Goal: Check status: Check status

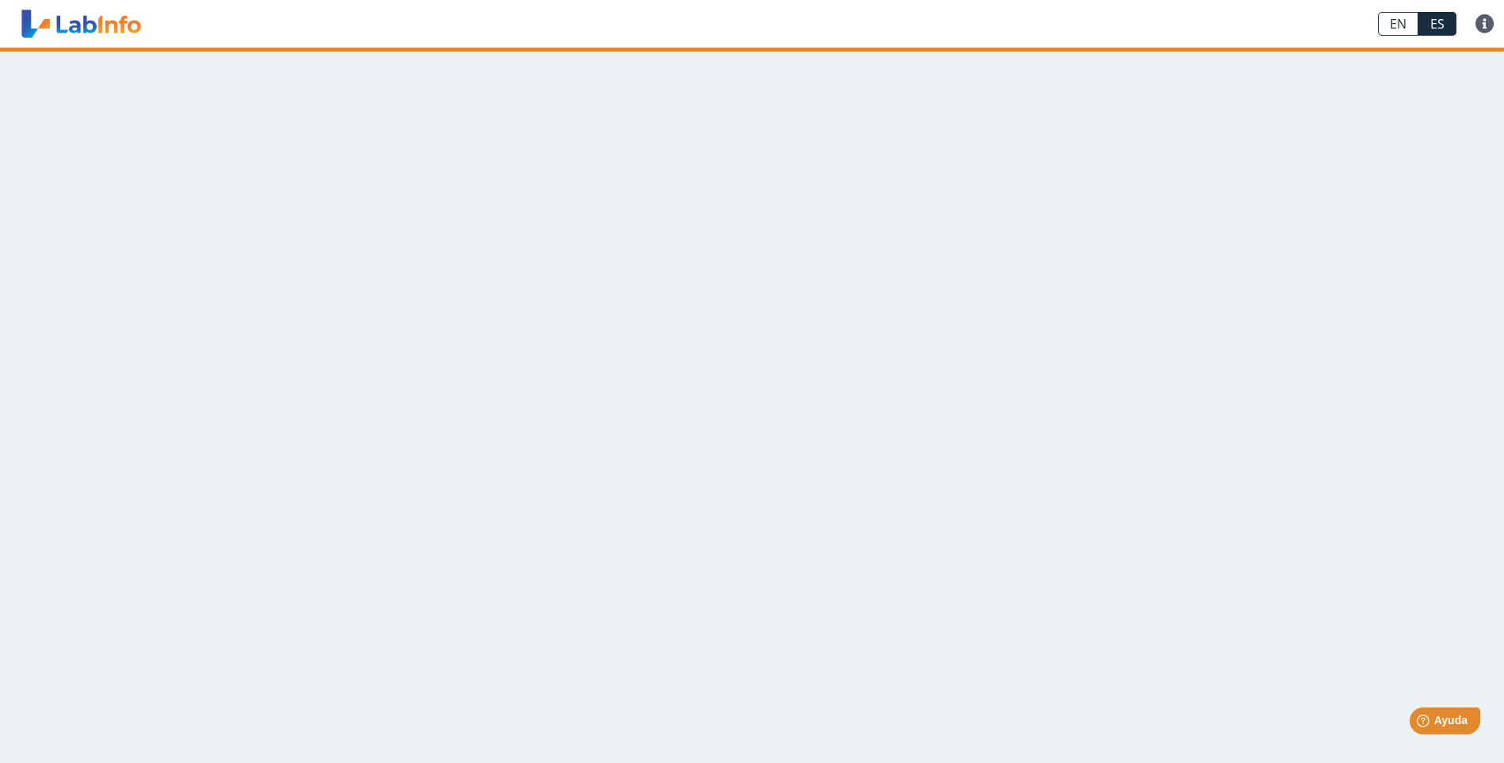
click at [505, 207] on main at bounding box center [752, 405] width 1504 height 715
click at [628, 500] on main at bounding box center [752, 405] width 1504 height 715
click at [1404, 25] on link "EN" at bounding box center [1398, 24] width 40 height 24
click at [1433, 24] on link "ES" at bounding box center [1437, 24] width 38 height 24
click at [392, 209] on main at bounding box center [752, 405] width 1504 height 715
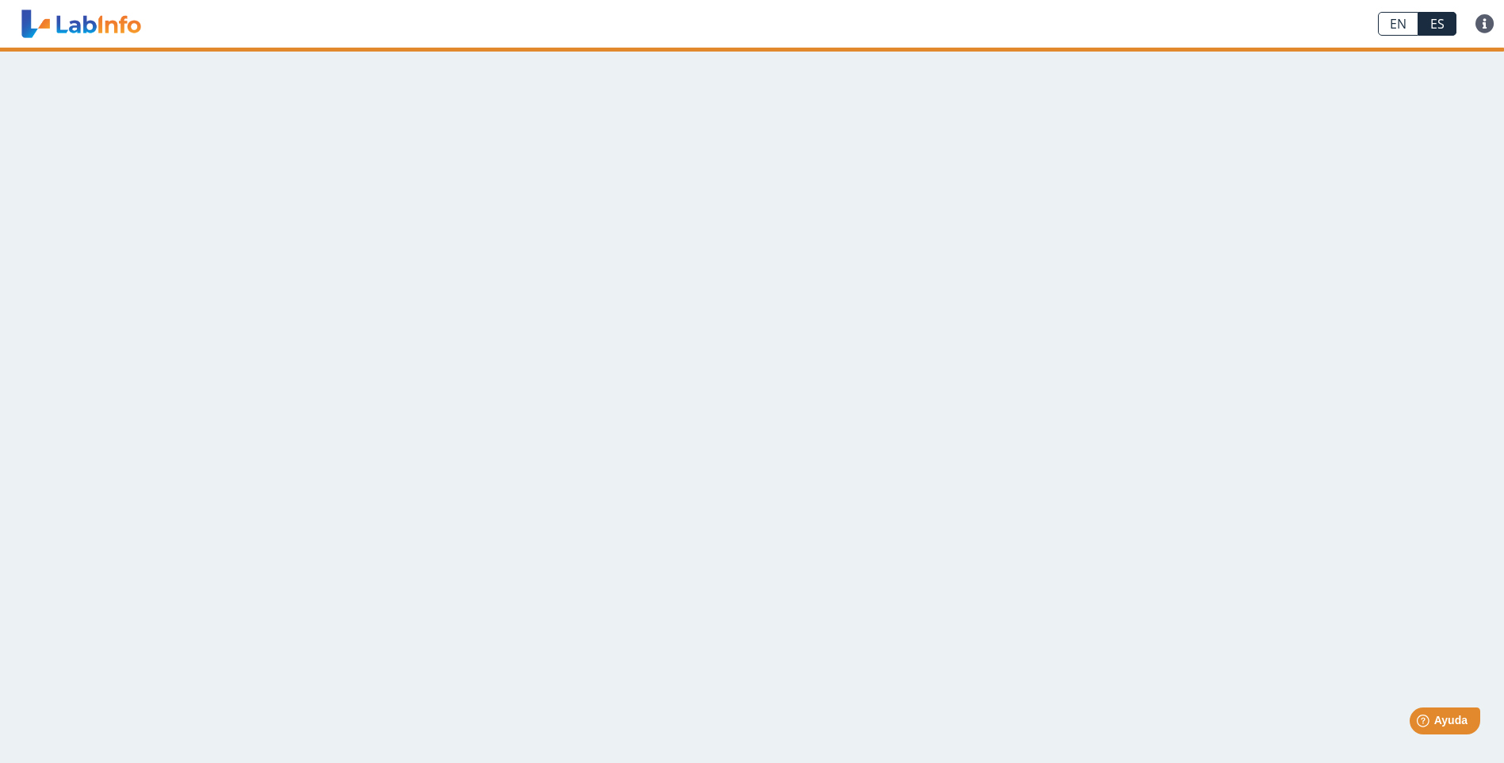
click at [33, 25] on link at bounding box center [81, 24] width 131 height 40
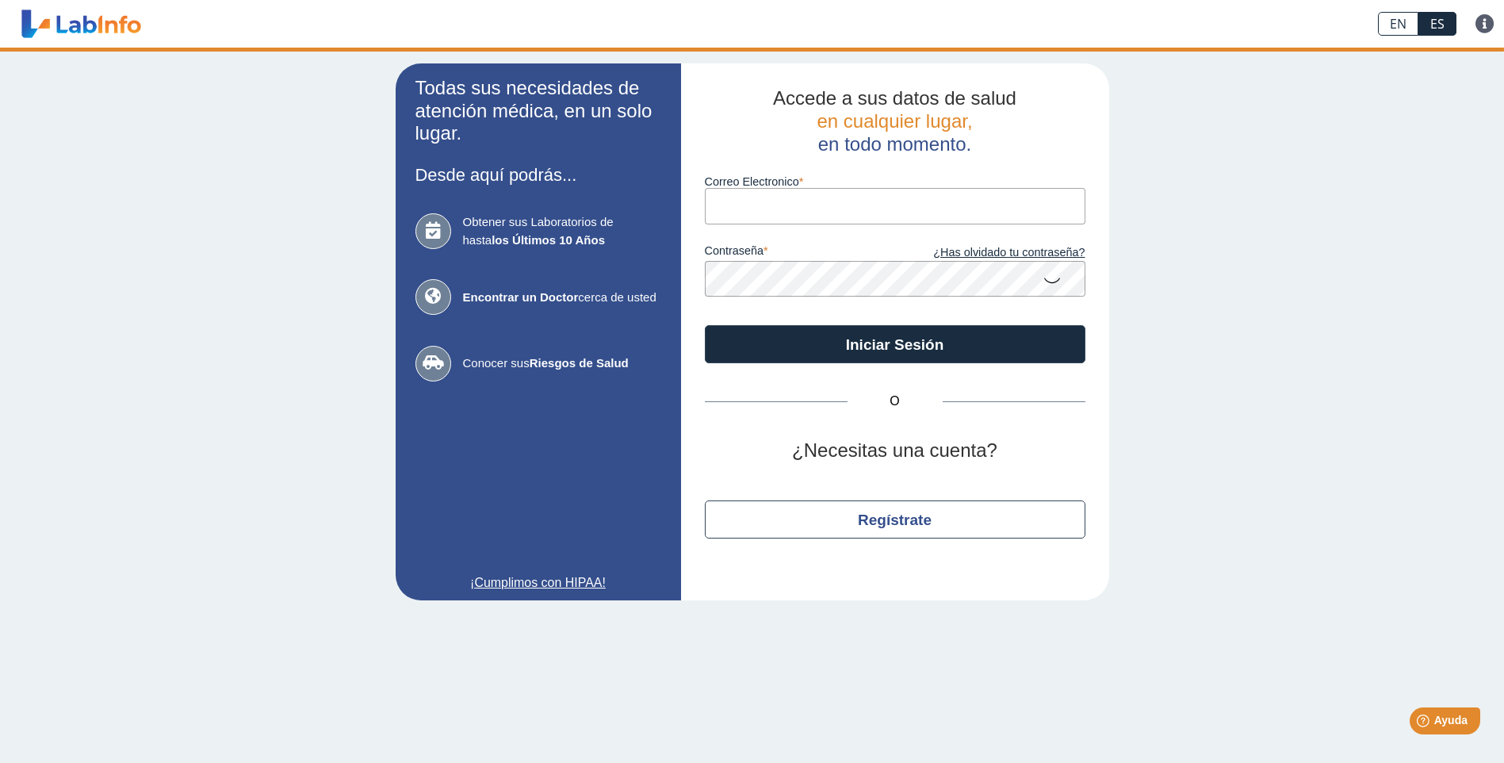
click at [782, 210] on input "Correo Electronico" at bounding box center [895, 206] width 380 height 36
